Goal: Feedback & Contribution: Contribute content

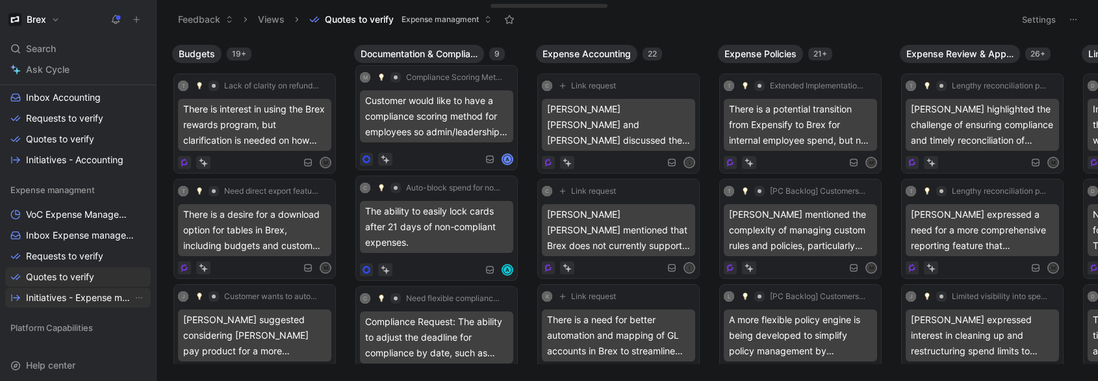
scroll to position [299, 0]
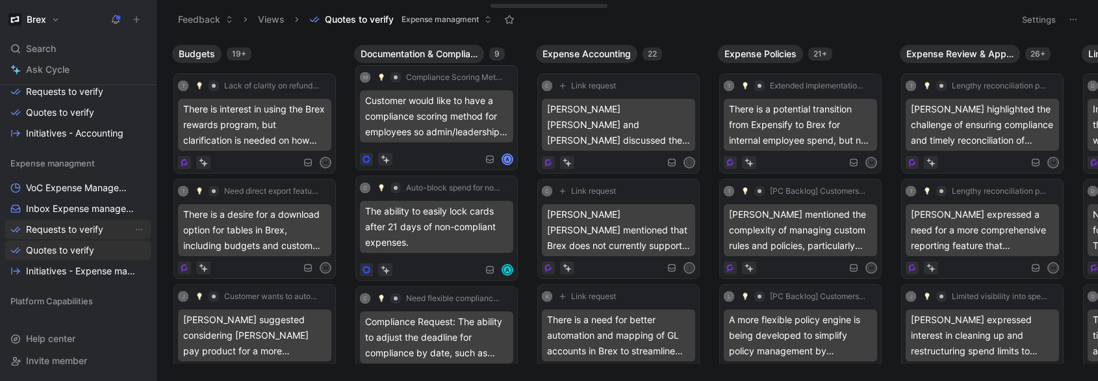
click at [53, 234] on span "Requests to verify" at bounding box center [64, 229] width 77 height 13
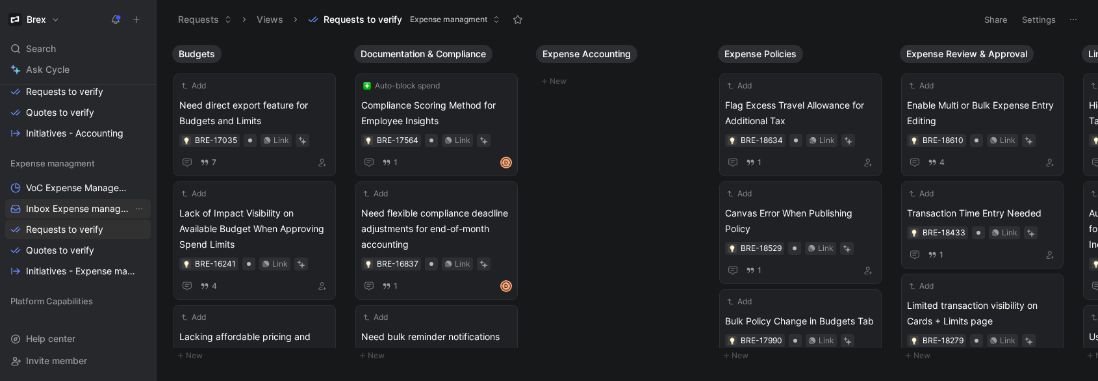
click at [73, 209] on span "Inbox Expense management" at bounding box center [79, 208] width 107 height 13
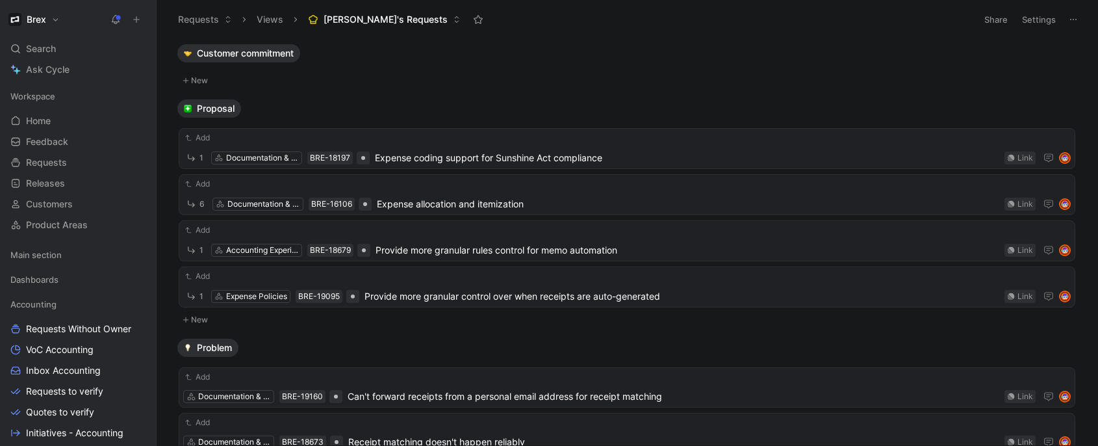
click at [473, 24] on icon at bounding box center [478, 19] width 10 height 10
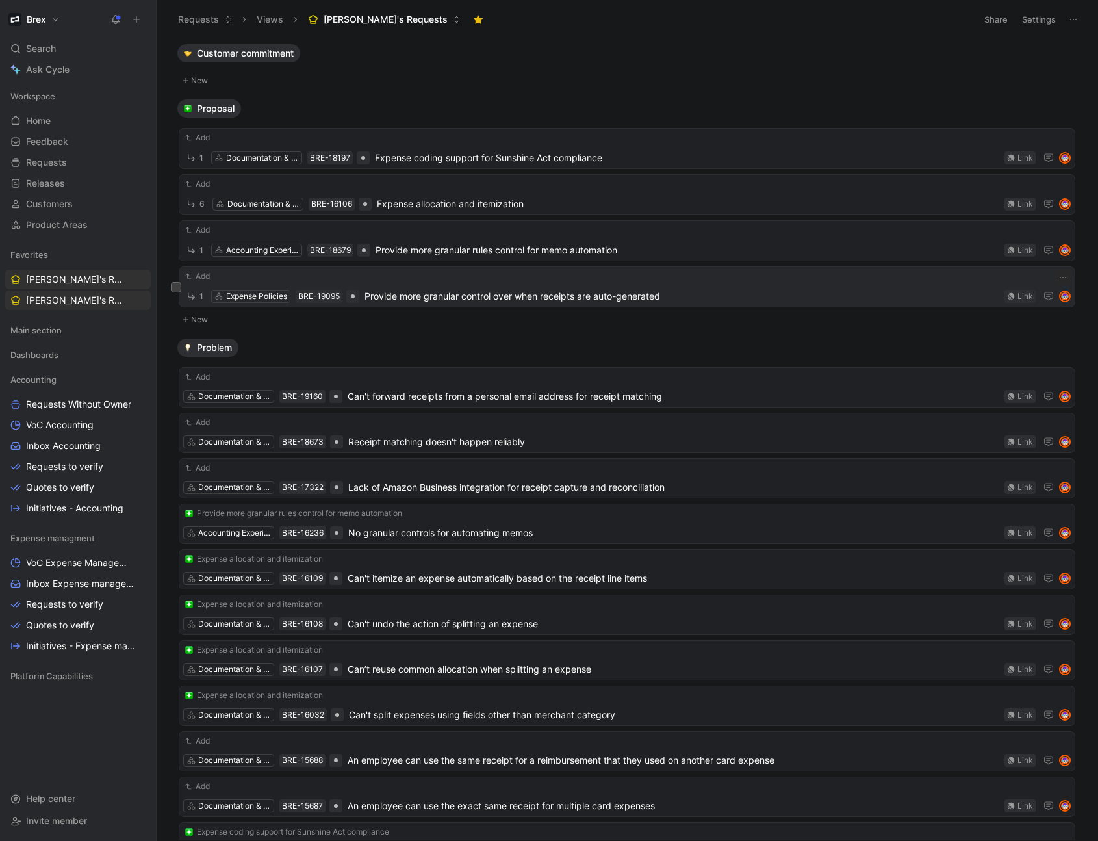
click at [388, 297] on span "Provide more granular control over when receipts are auto-generated" at bounding box center [681, 296] width 635 height 16
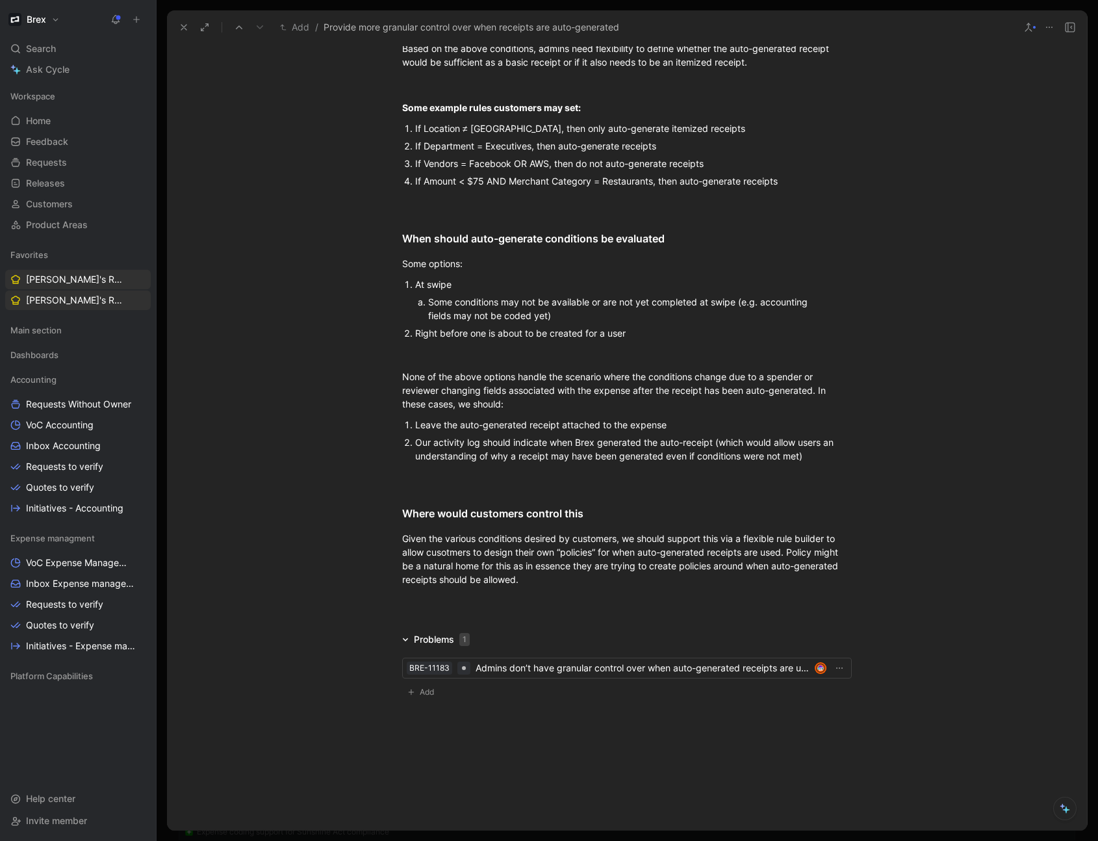
scroll to position [1468, 0]
click at [441, 445] on div at bounding box center [627, 608] width 920 height 16
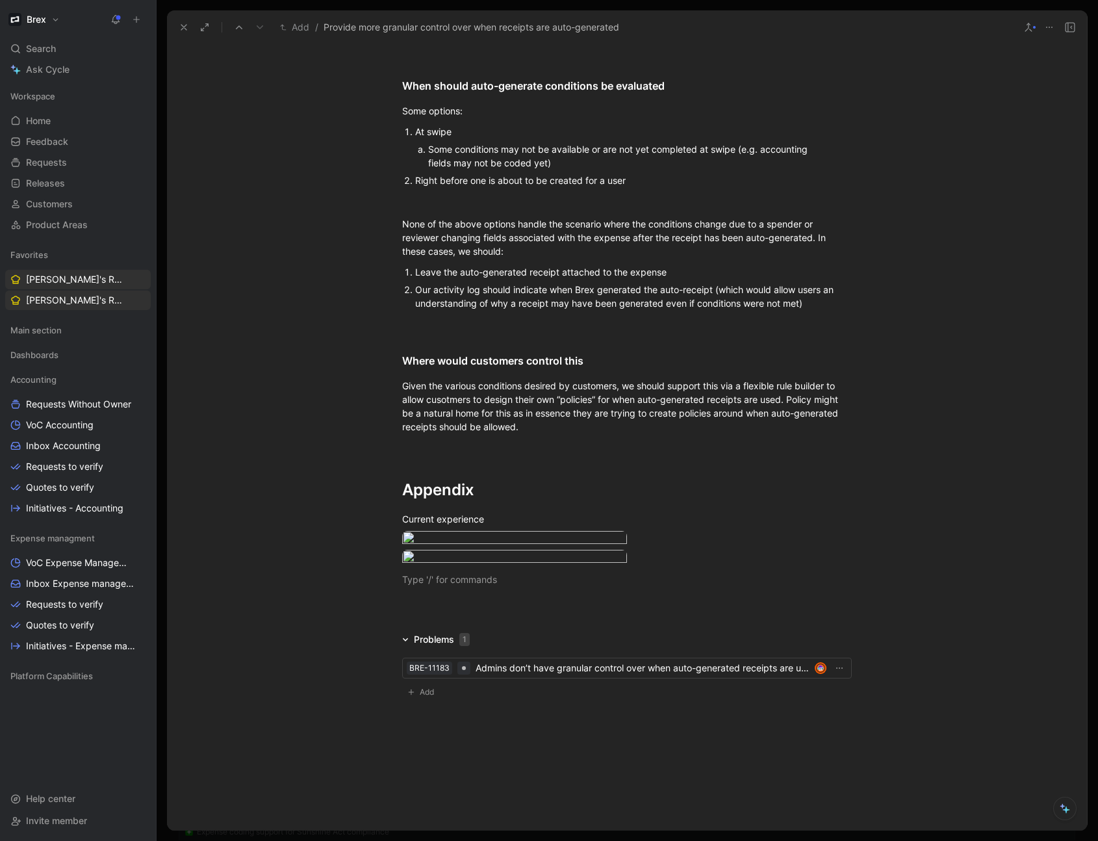
scroll to position [1921, 0]
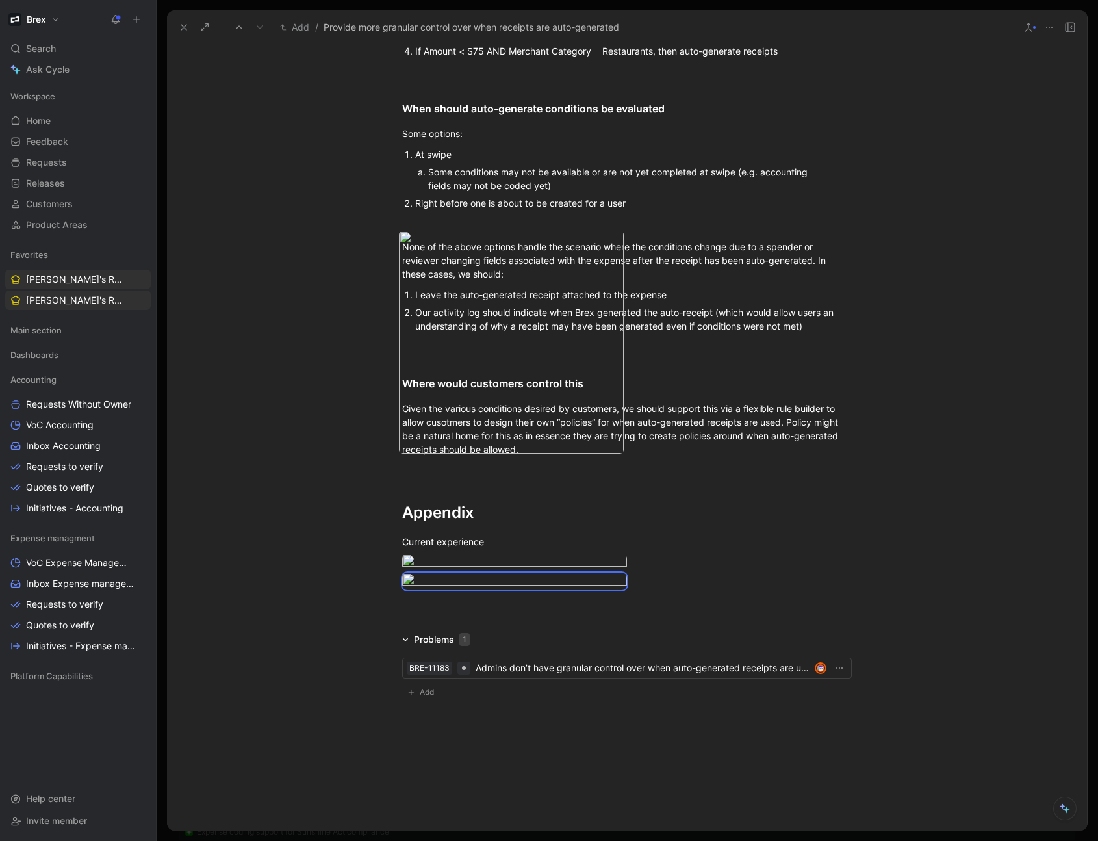
click at [455, 342] on body "Brex Search ⌘ K Ask Cycle Workspace Home G then H Feedback G then F Requests G …" at bounding box center [549, 420] width 1098 height 841
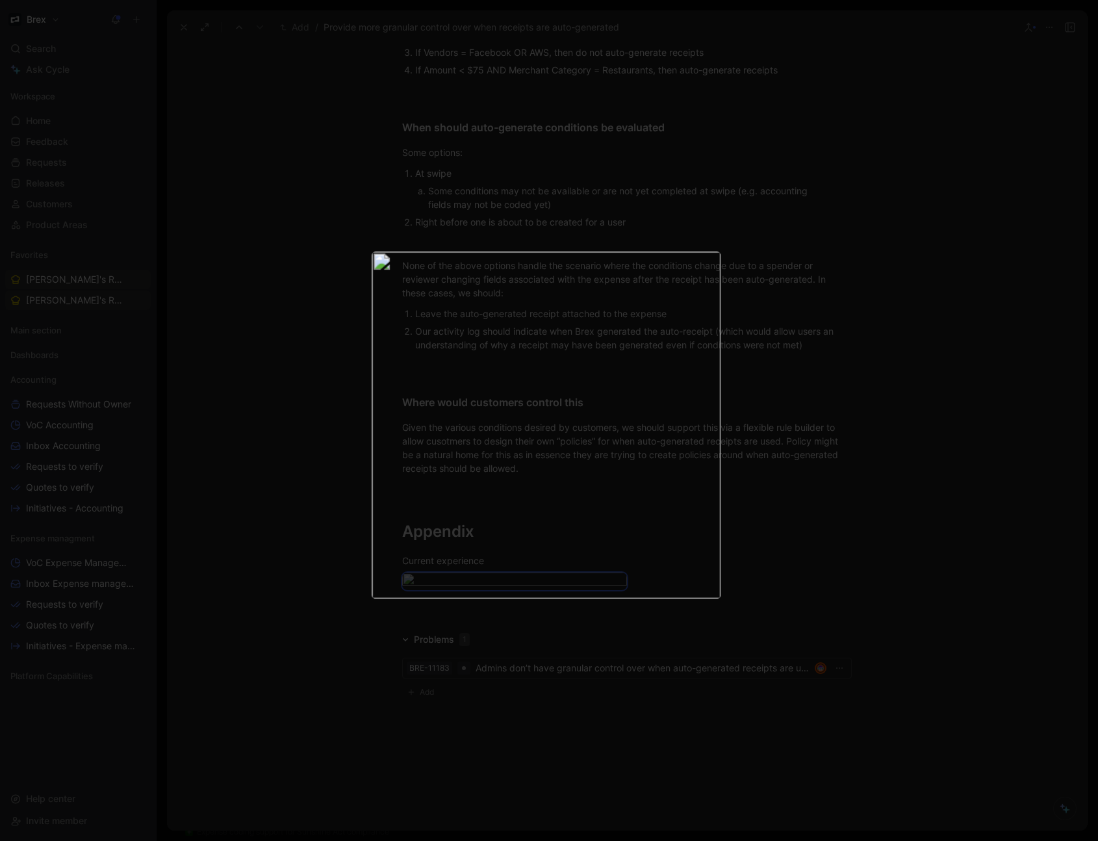
click at [690, 408] on img at bounding box center [546, 424] width 349 height 346
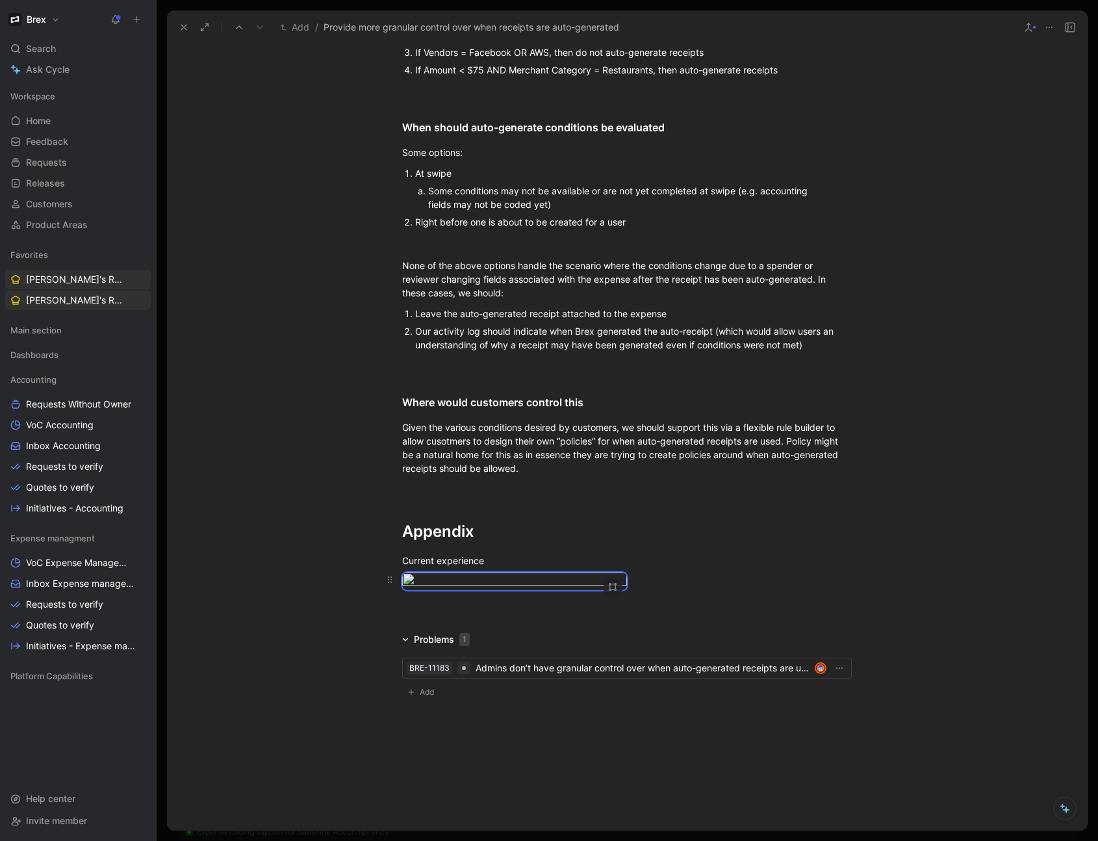
click at [581, 445] on body "Brex Search ⌘ K Ask Cycle Workspace Home G then H Feedback G then F Requests G …" at bounding box center [549, 420] width 1098 height 841
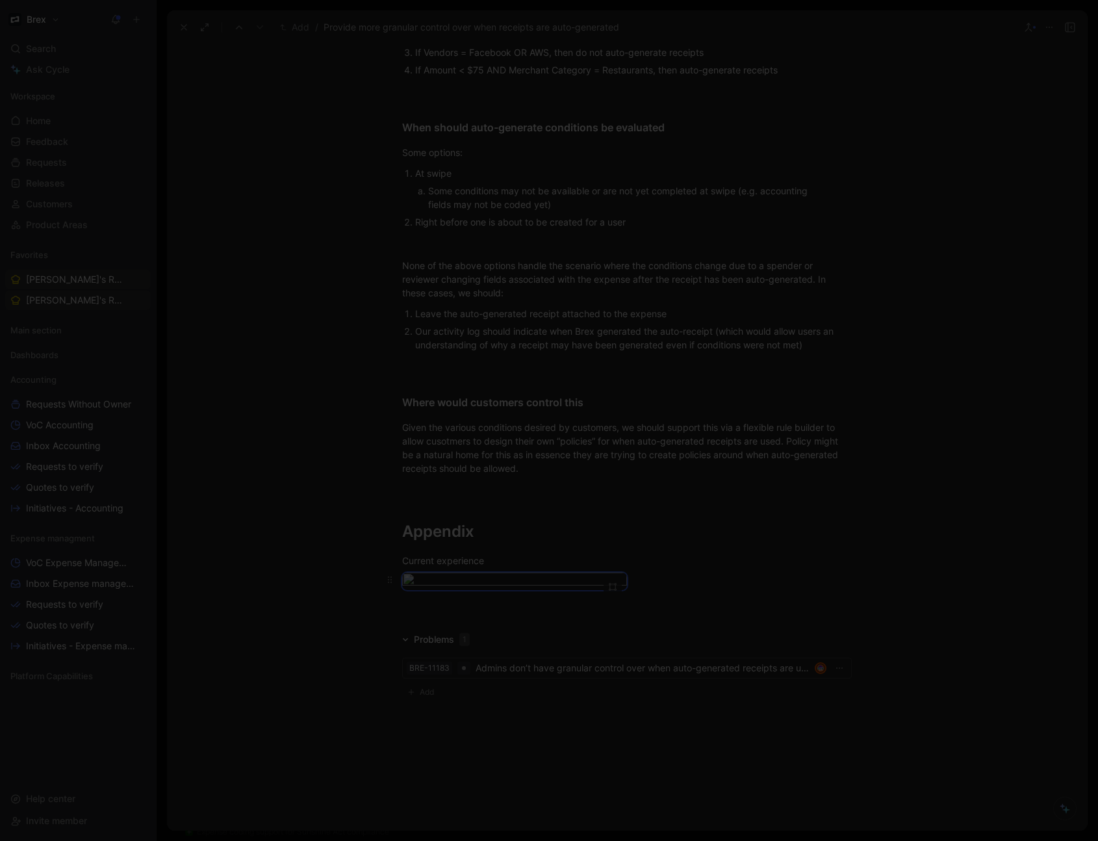
click at [581, 445] on img at bounding box center [549, 420] width 1098 height 841
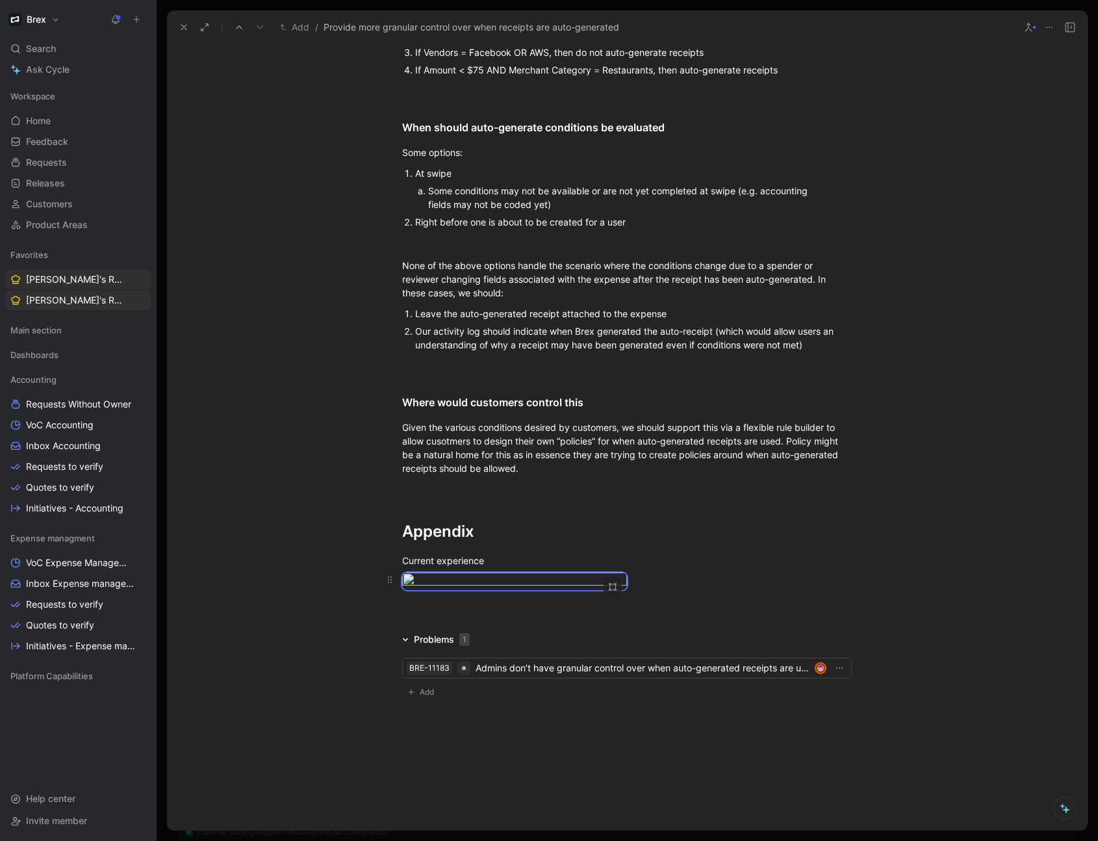
click at [581, 445] on body "Brex Search ⌘ K Ask Cycle Workspace Home G then H Feedback G then F Requests G …" at bounding box center [549, 420] width 1098 height 841
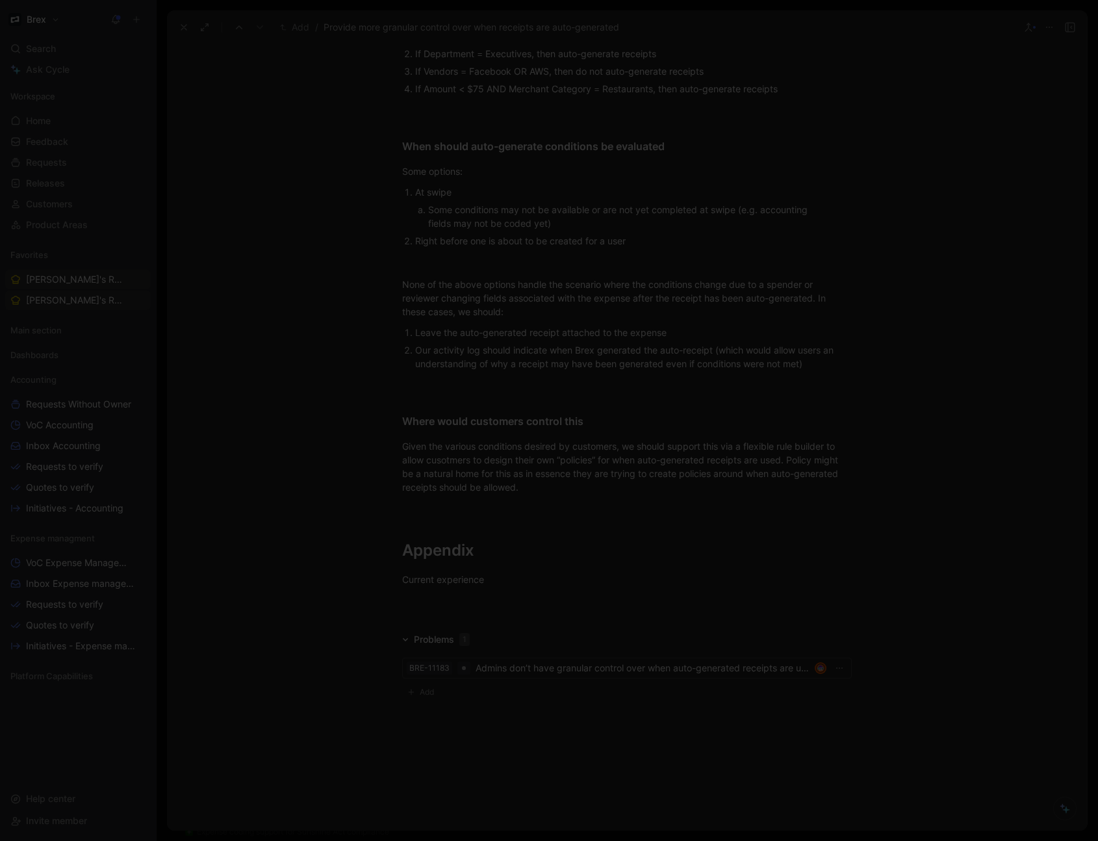
click at [572, 445] on div at bounding box center [549, 841] width 1098 height 0
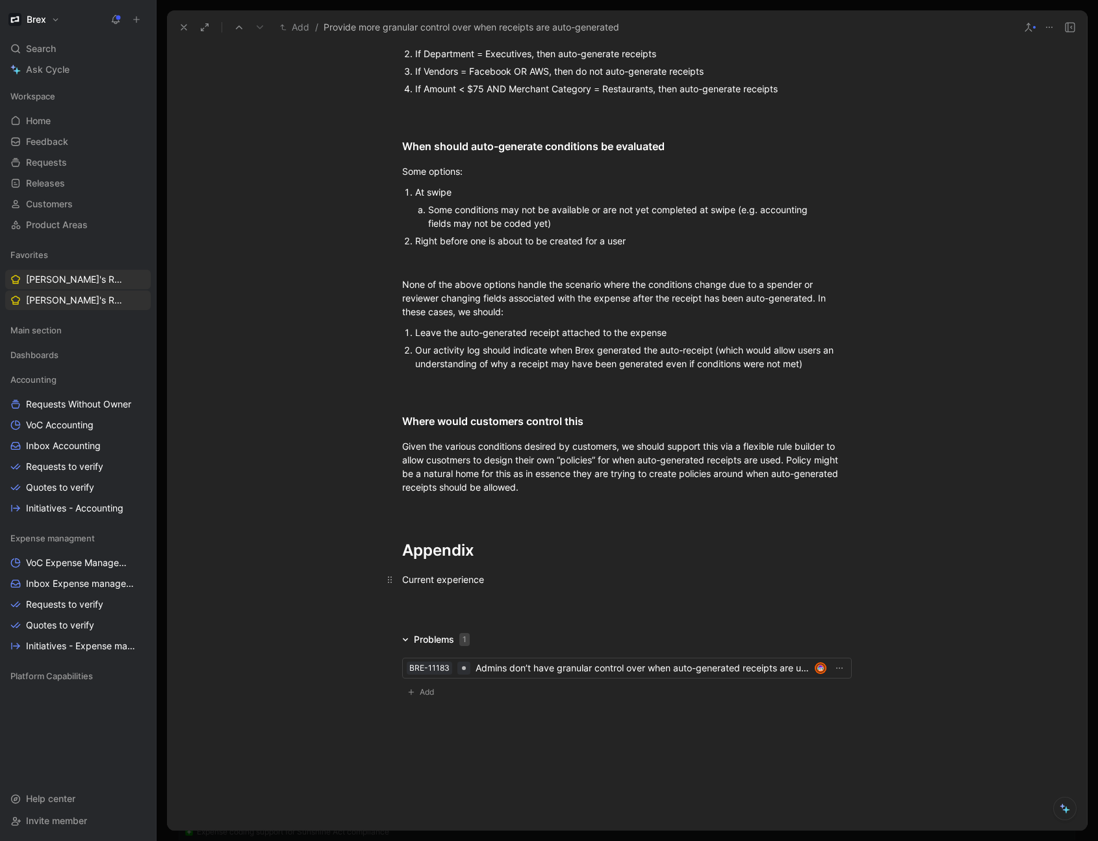
click at [496, 445] on p "Current experience" at bounding box center [626, 578] width 499 height 21
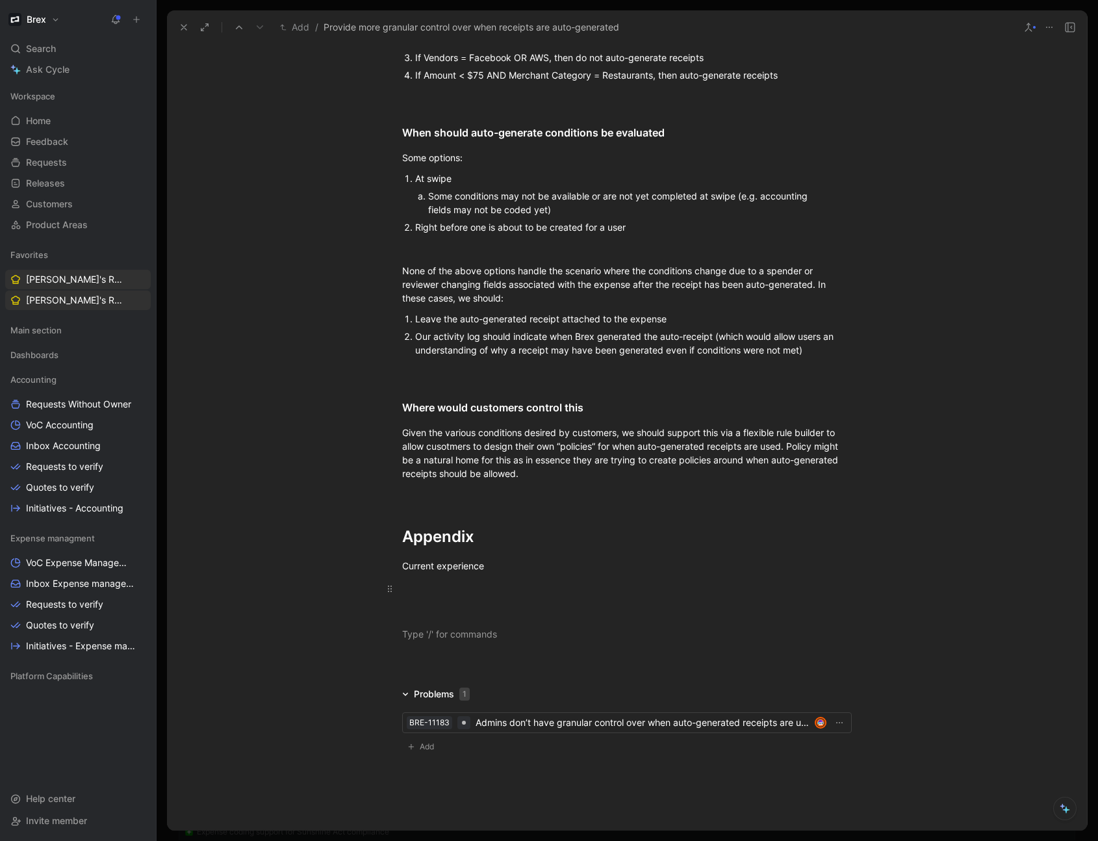
click at [455, 445] on div at bounding box center [627, 588] width 450 height 14
click at [440, 445] on div at bounding box center [627, 588] width 450 height 14
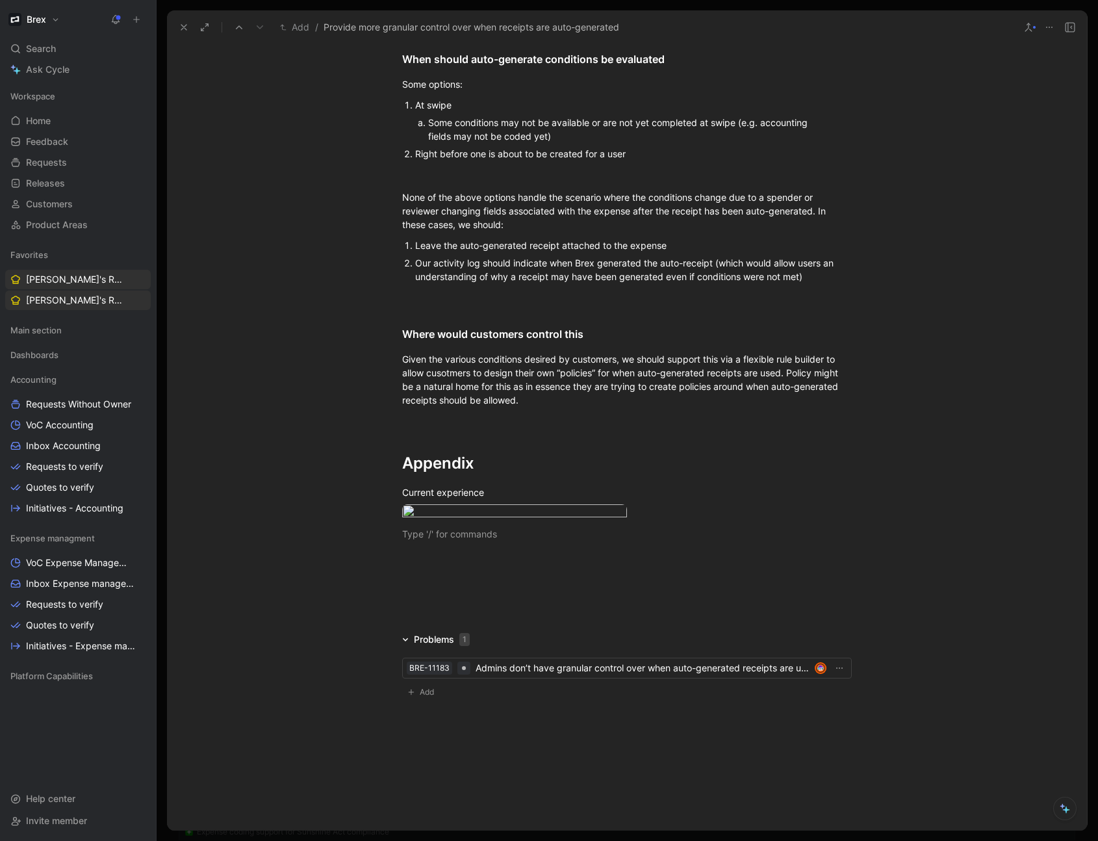
scroll to position [1803, 0]
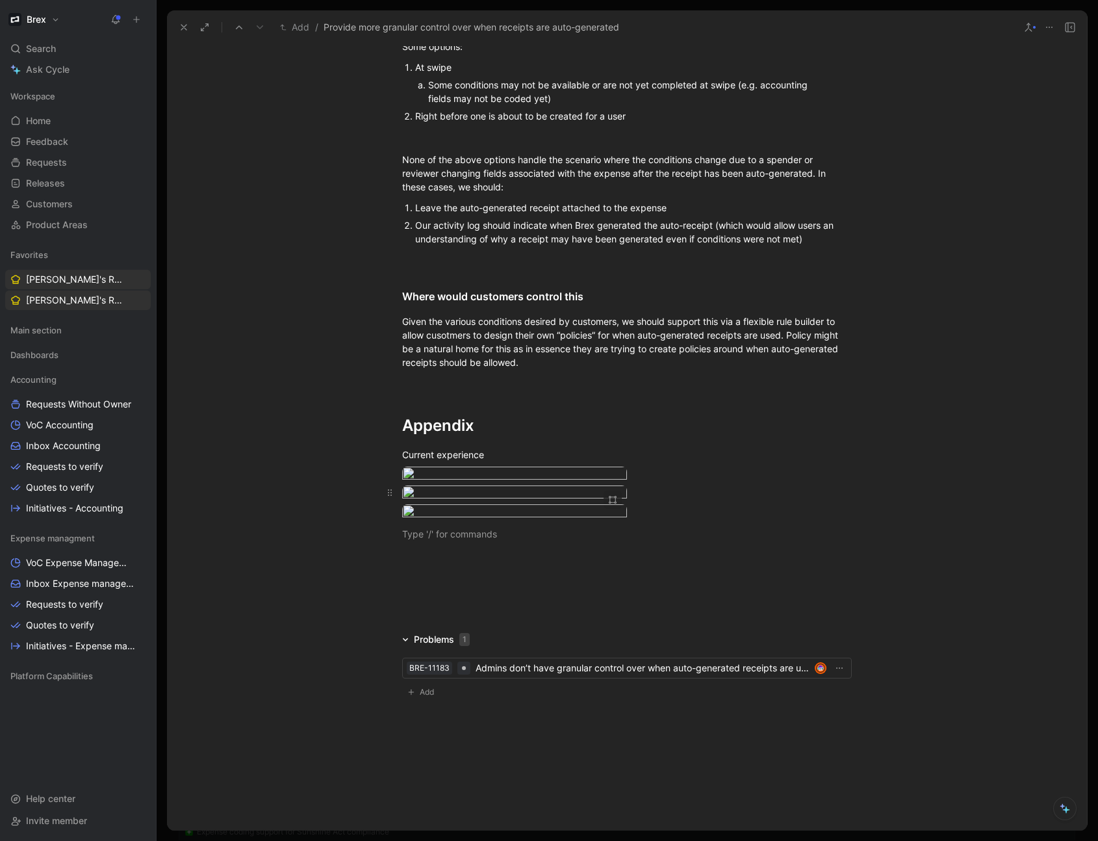
click at [642, 445] on div at bounding box center [627, 494] width 450 height 18
click at [576, 445] on body "Brex Search ⌘ K Ask Cycle Workspace Home G then H Feedback G then F Requests G …" at bounding box center [549, 420] width 1098 height 841
click at [658, 445] on div at bounding box center [549, 841] width 1098 height 0
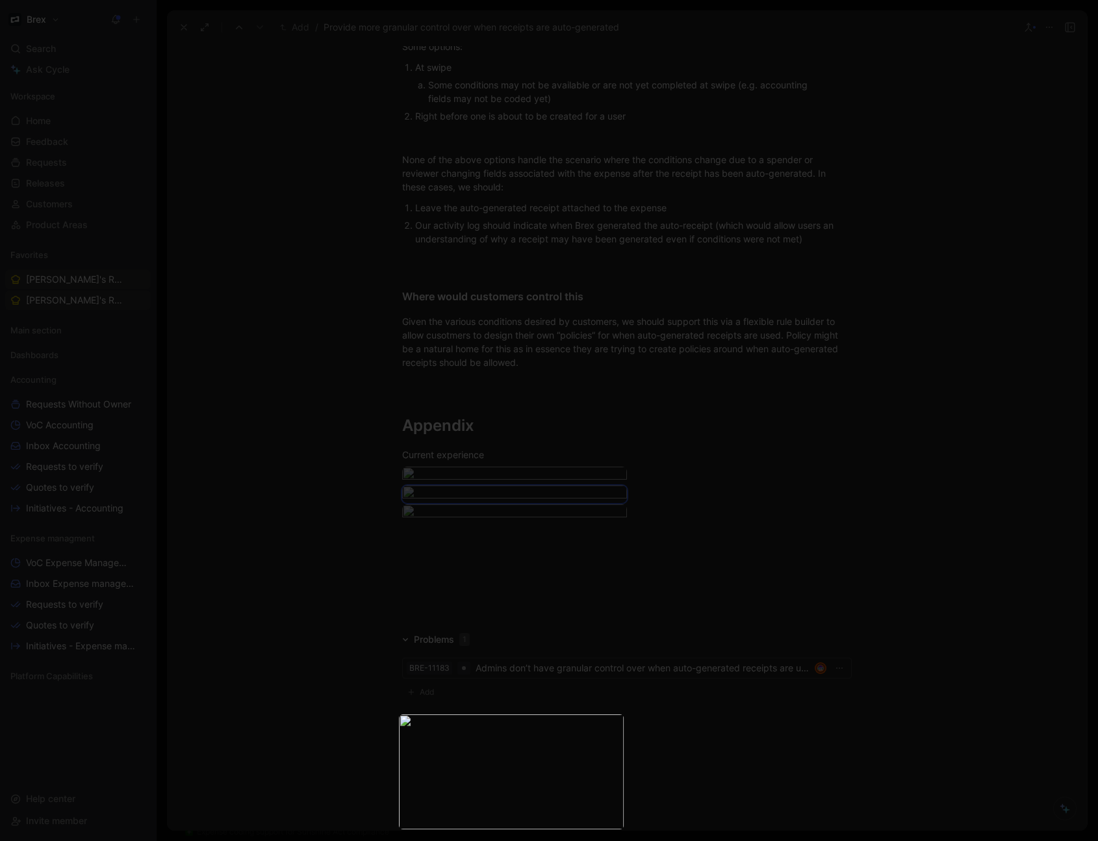
click at [652, 445] on div at bounding box center [549, 420] width 1098 height 841
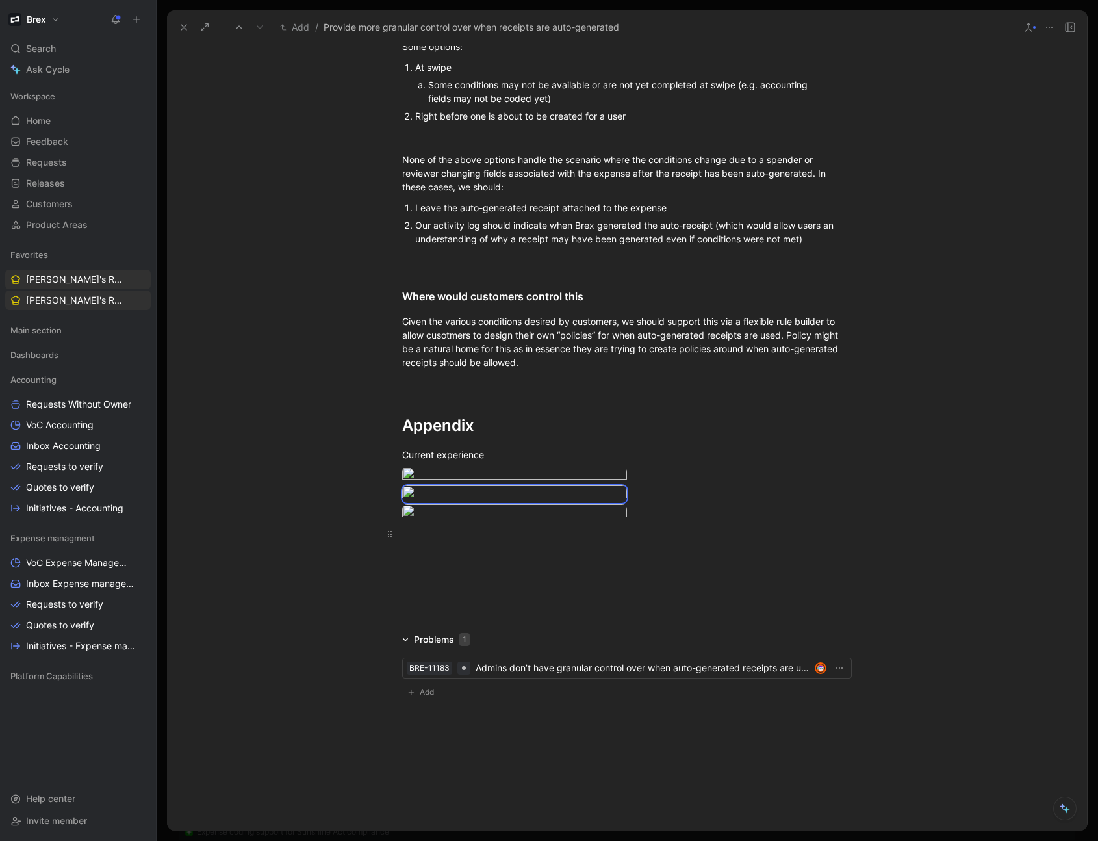
scroll to position [2032, 0]
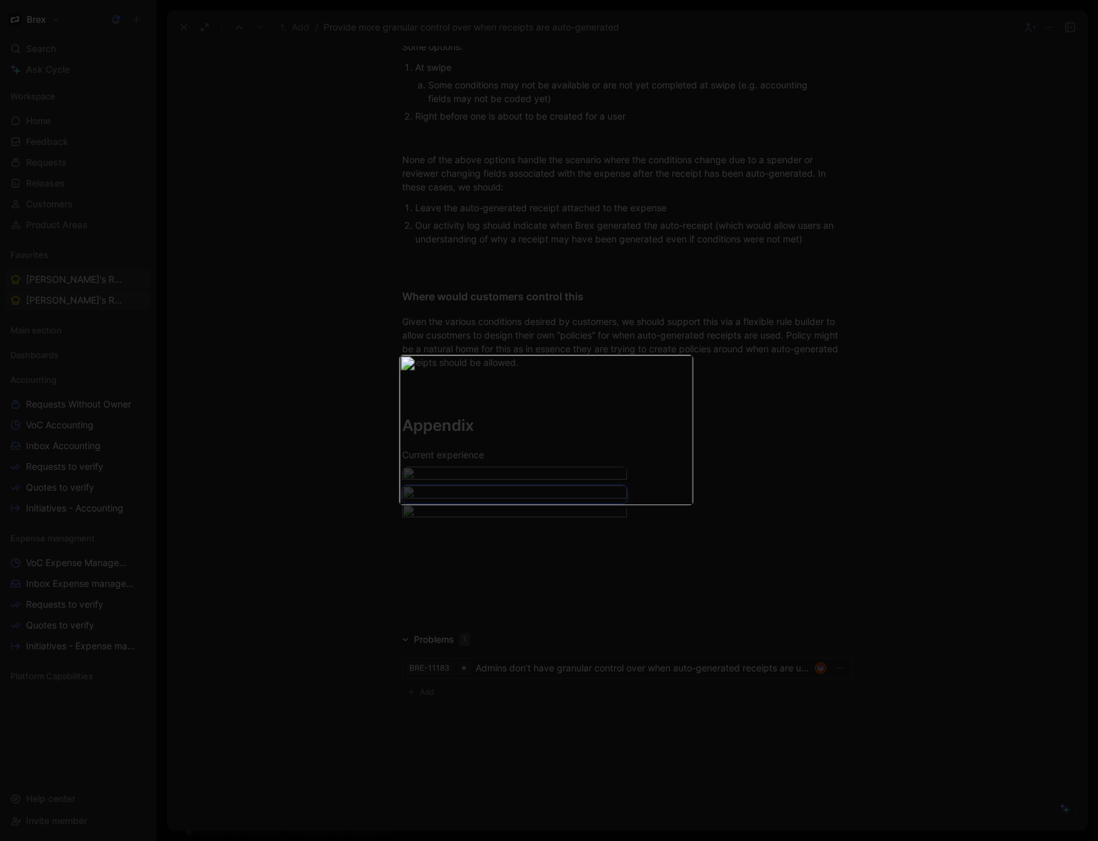
drag, startPoint x: 434, startPoint y: 648, endPoint x: 435, endPoint y: 638, distance: 9.8
click at [435, 445] on div at bounding box center [549, 841] width 1098 height 0
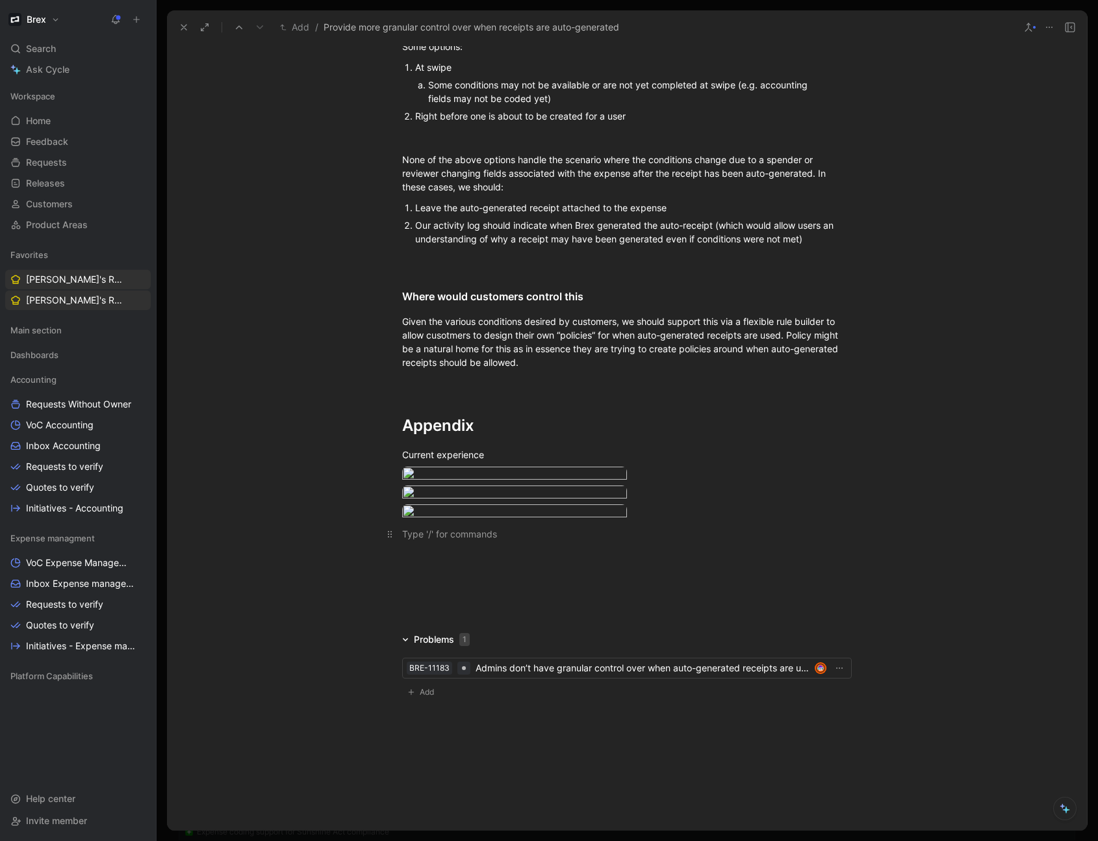
click at [470, 445] on div at bounding box center [627, 534] width 450 height 14
drag, startPoint x: 404, startPoint y: 498, endPoint x: 414, endPoint y: 498, distance: 9.8
click at [404, 445] on div "Tax compliance categories" at bounding box center [627, 515] width 450 height 14
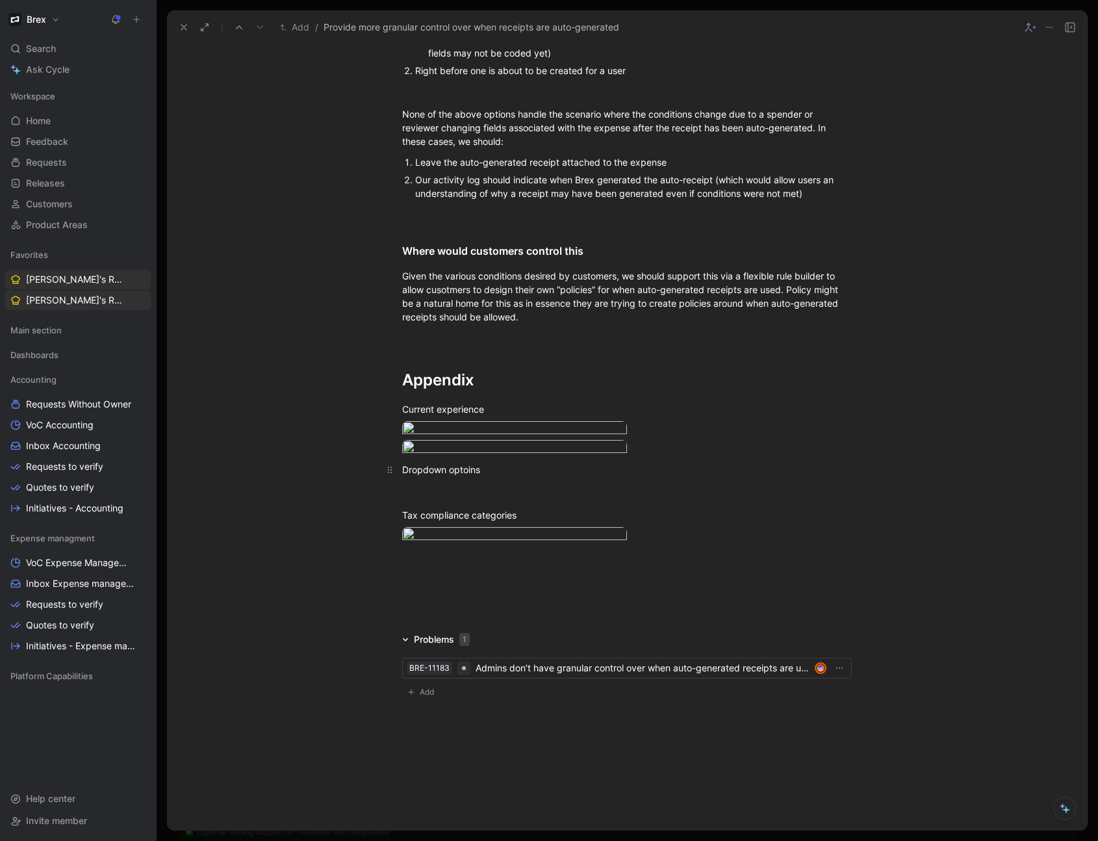
click at [463, 445] on div "Dropdown optoins" at bounding box center [627, 470] width 450 height 14
click at [487, 445] on div at bounding box center [627, 492] width 450 height 14
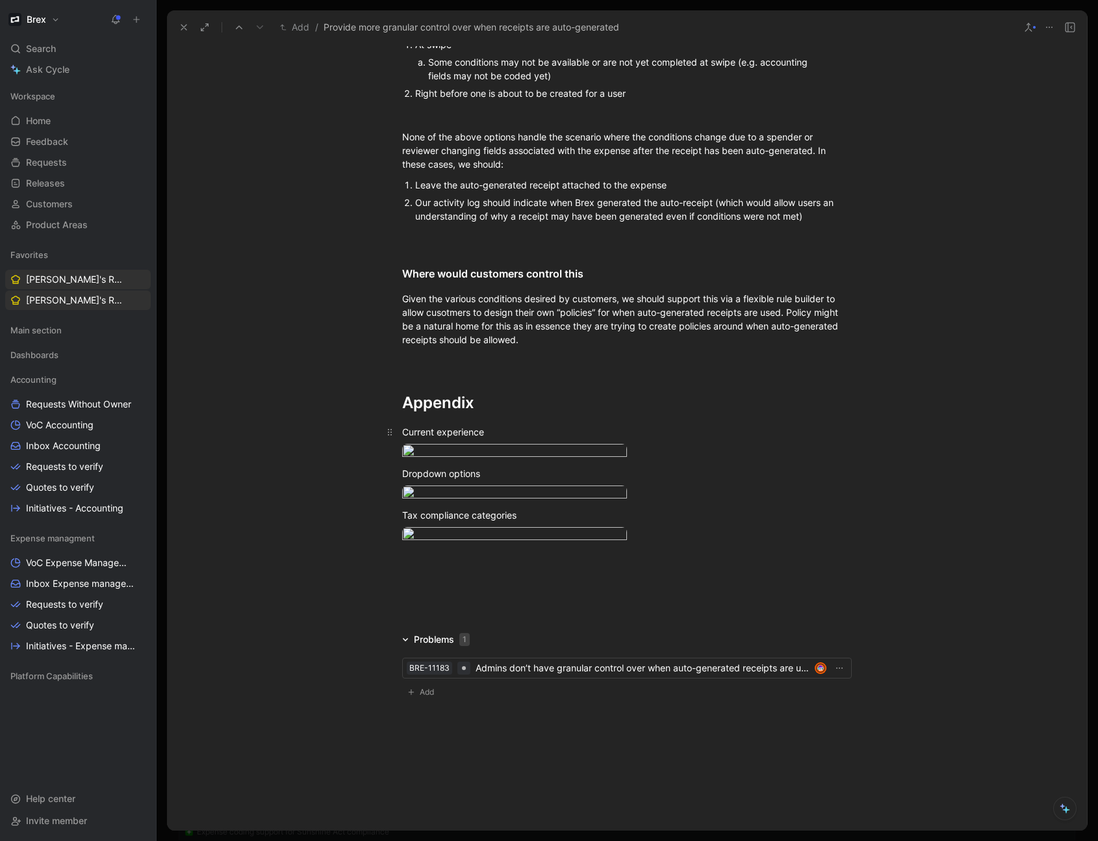
click at [507, 425] on div "Current experience" at bounding box center [627, 432] width 450 height 14
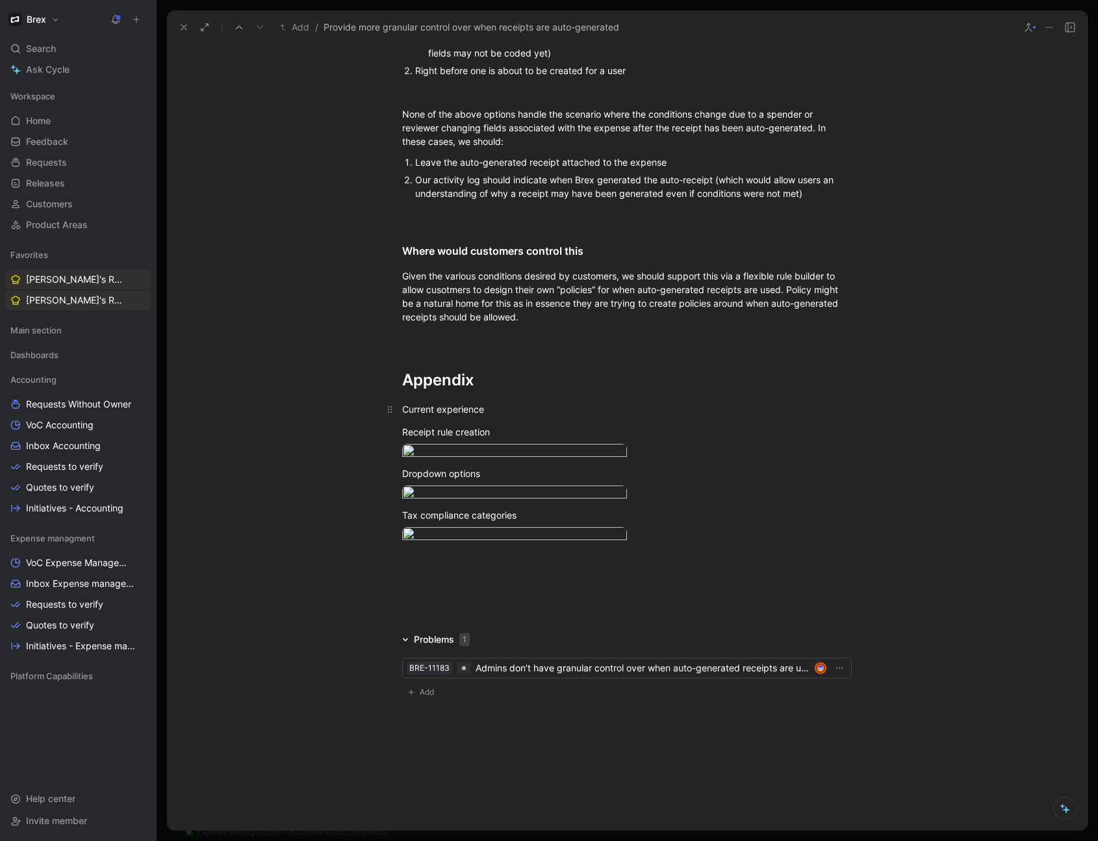
click at [402, 402] on div "Current experience" at bounding box center [627, 409] width 450 height 14
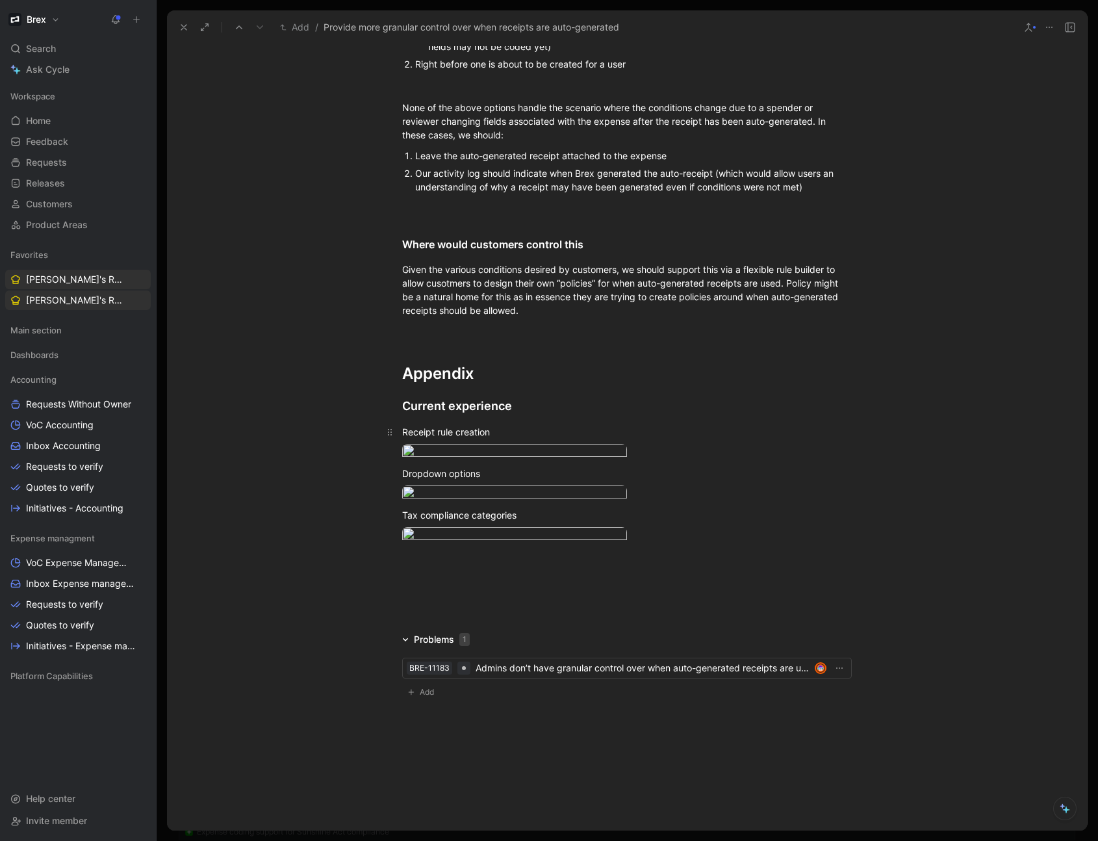
click at [526, 425] on div "Receipt rule creation" at bounding box center [627, 432] width 450 height 14
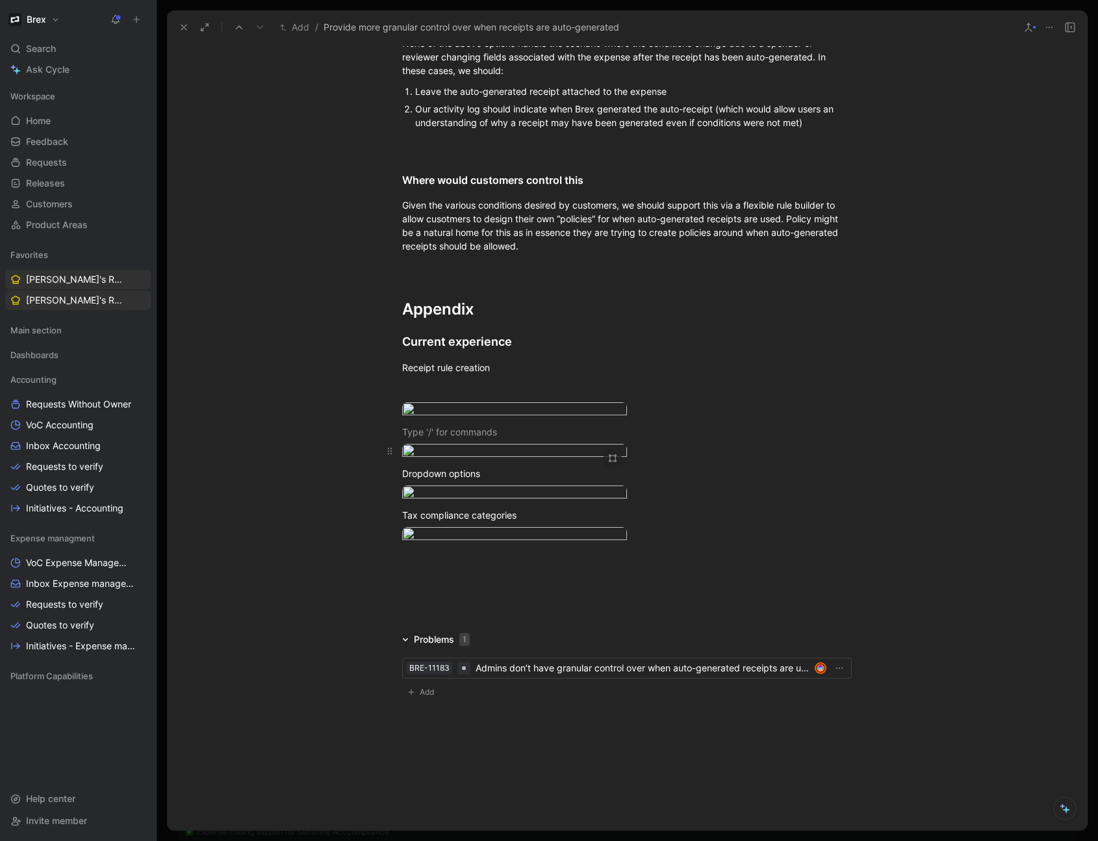
click at [491, 445] on body "Brex Search ⌘ K Ask Cycle Workspace Home G then H Feedback G then F Requests G …" at bounding box center [549, 420] width 1098 height 841
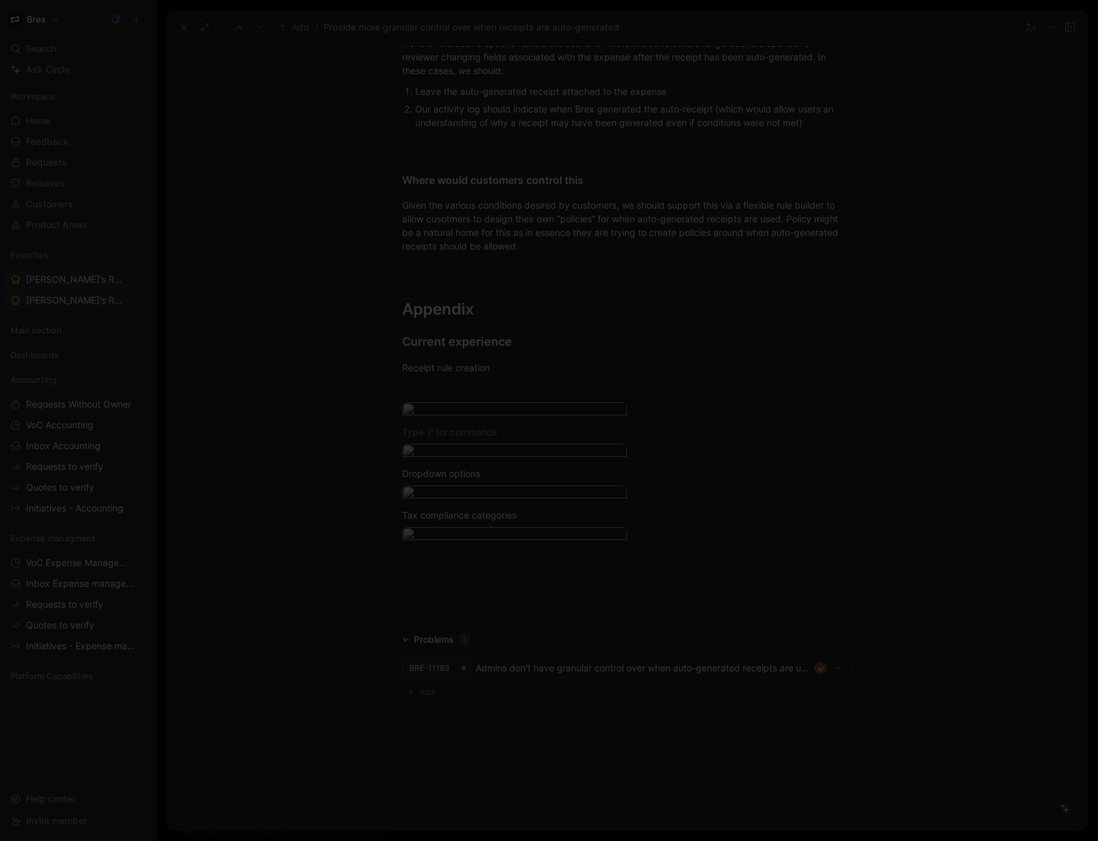
drag, startPoint x: 611, startPoint y: 365, endPoint x: 646, endPoint y: 434, distance: 77.6
click at [611, 365] on img at bounding box center [549, 420] width 1098 height 841
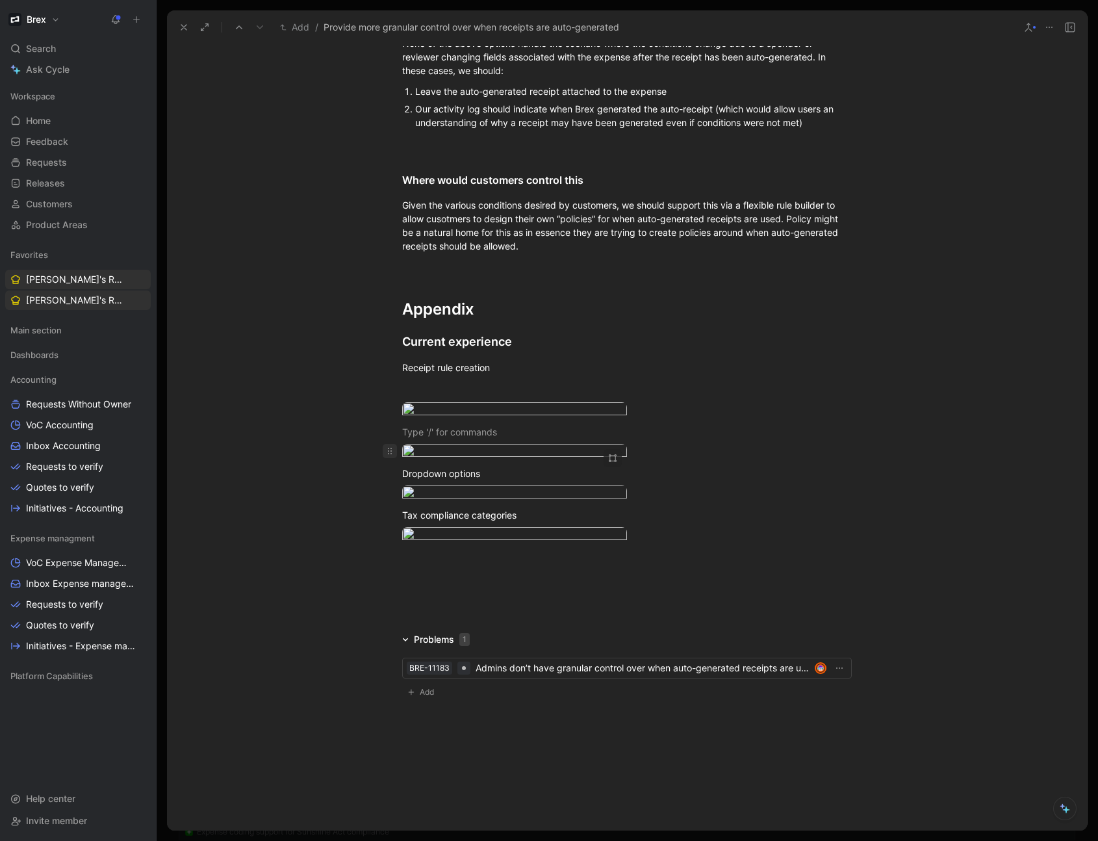
click at [392, 445] on span at bounding box center [390, 451] width 14 height 14
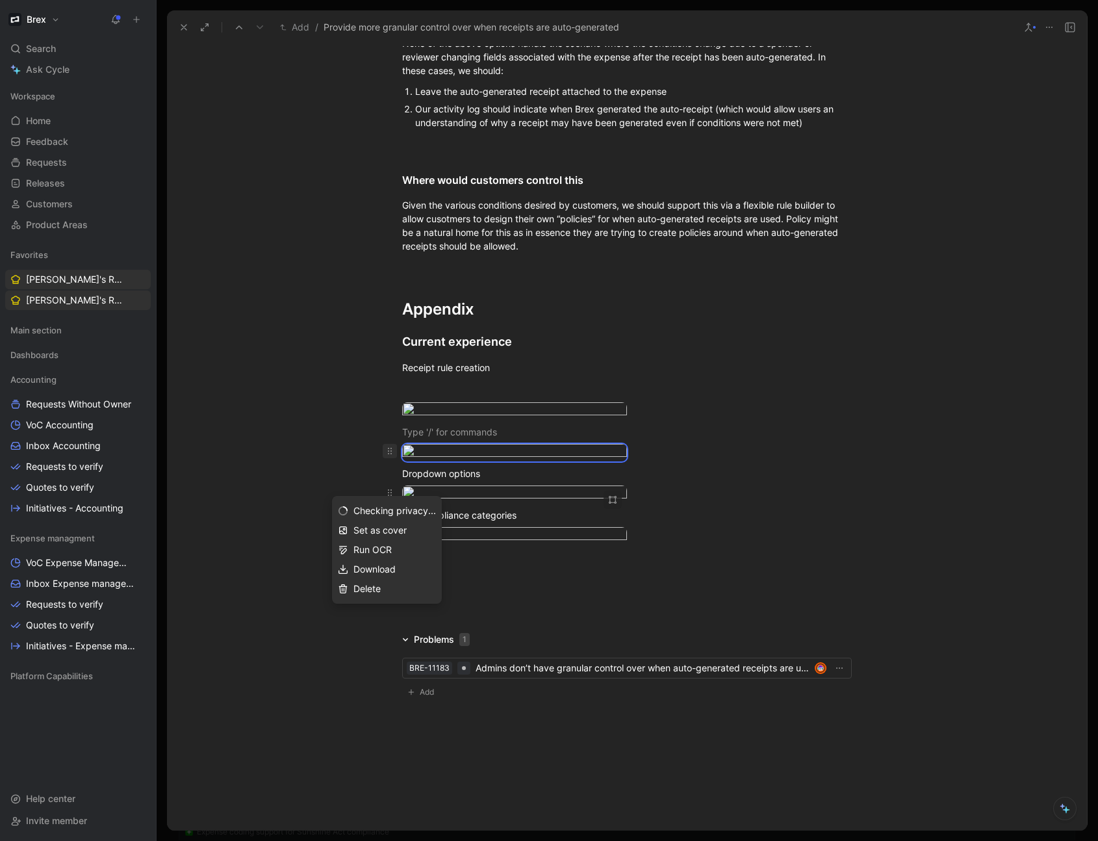
click at [387, 445] on div "Delete" at bounding box center [394, 589] width 82 height 16
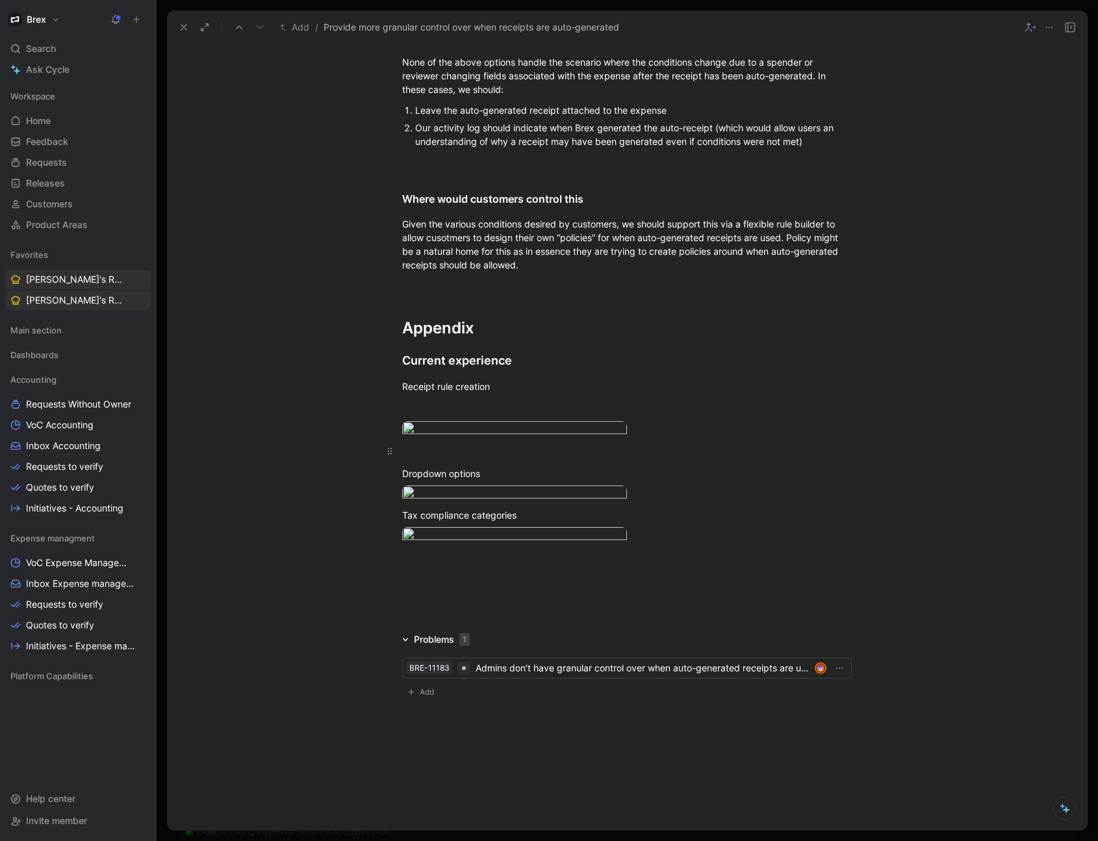
click at [431, 445] on div at bounding box center [627, 451] width 450 height 14
click at [476, 398] on p at bounding box center [626, 408] width 499 height 21
click at [395, 375] on p "Receipt rule creation" at bounding box center [626, 385] width 499 height 21
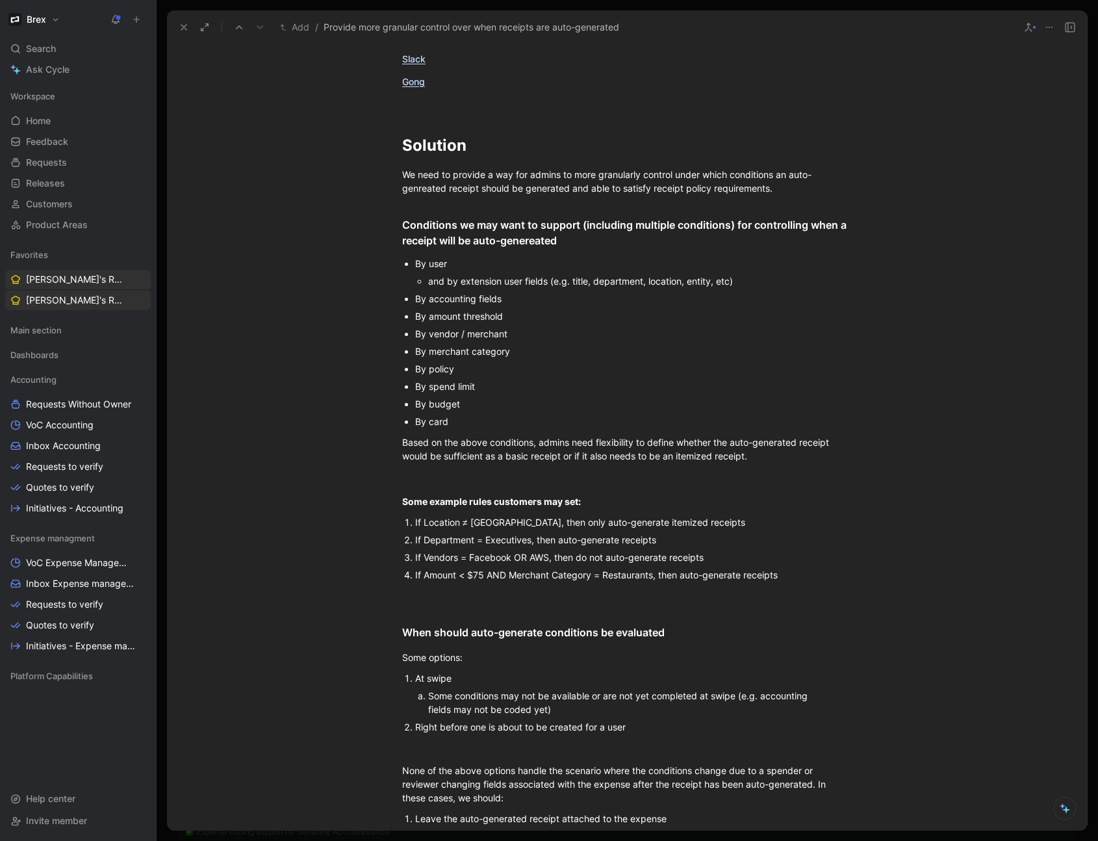
scroll to position [1005, 0]
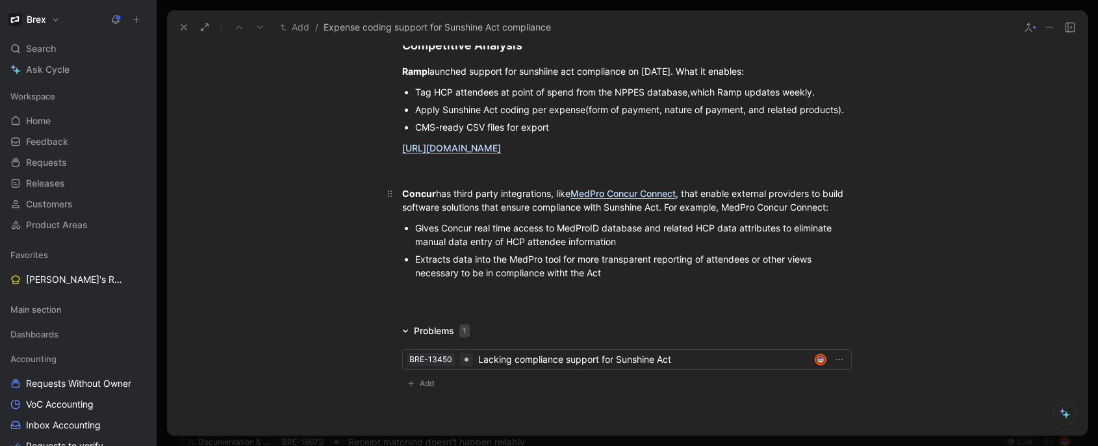
scroll to position [622, 0]
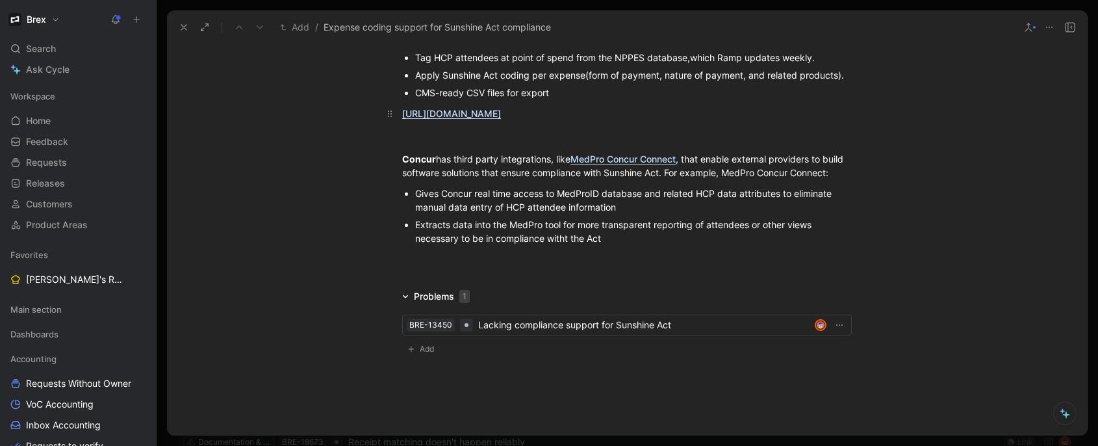
click at [635, 120] on div "[URL][DOMAIN_NAME]" at bounding box center [627, 114] width 450 height 14
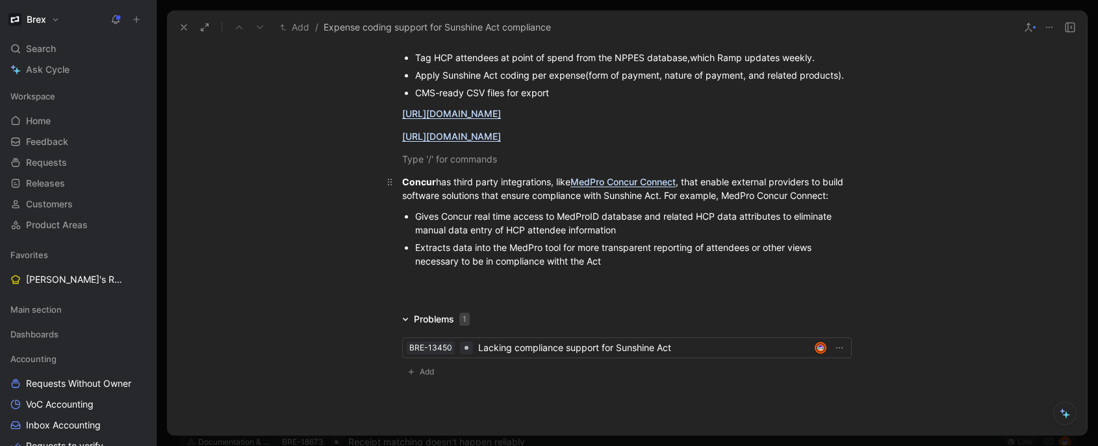
click at [563, 202] on div "Concur has third party integrations, like MedPro Concur Connect , that enable e…" at bounding box center [627, 188] width 450 height 27
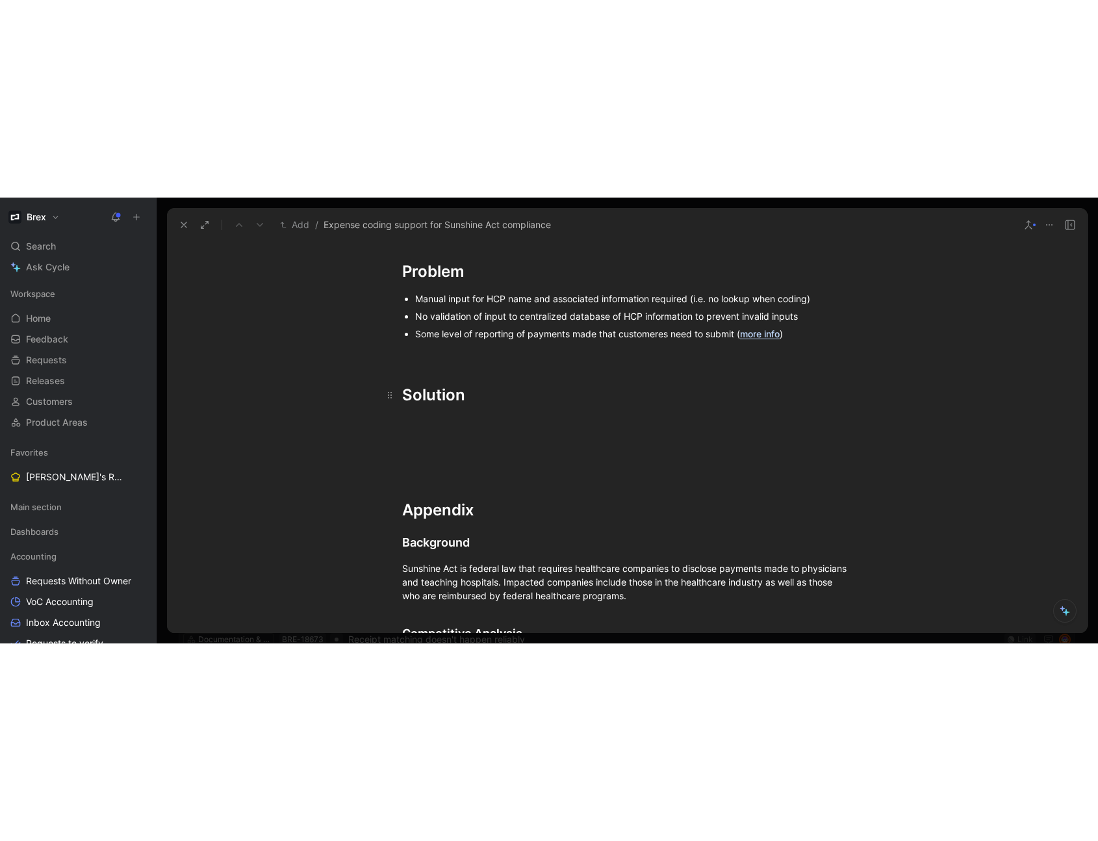
scroll to position [154, 0]
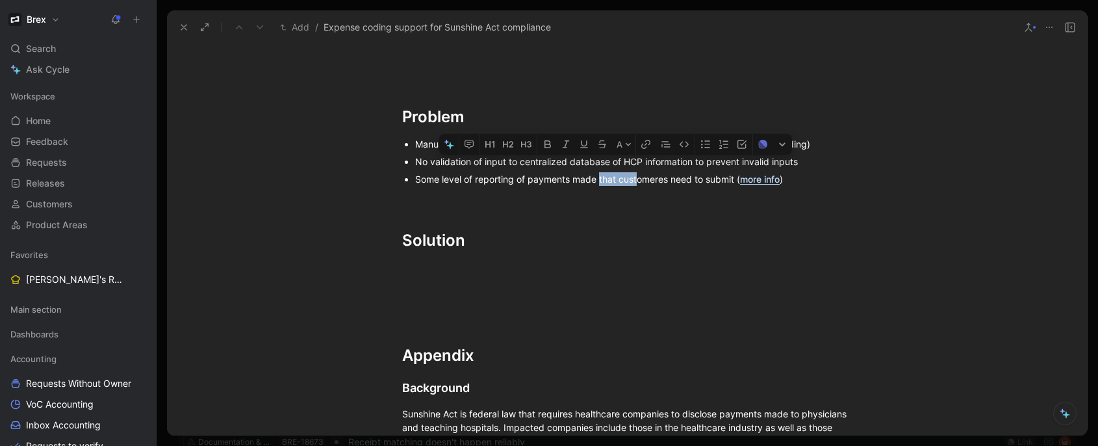
drag, startPoint x: 597, startPoint y: 180, endPoint x: 637, endPoint y: 179, distance: 39.6
click at [637, 179] on div "Some level of reporting of payments made that customeres need to submit ( more …" at bounding box center [633, 179] width 437 height 14
click at [624, 181] on div "Some level of reporting of payments made that customeres need to submit ( more …" at bounding box center [633, 179] width 437 height 14
drag, startPoint x: 598, startPoint y: 182, endPoint x: 715, endPoint y: 184, distance: 117.6
click at [703, 180] on div "Some level of reporting of payments made that customeres need to submit ( more …" at bounding box center [633, 179] width 437 height 14
